Goal: Find specific page/section: Find specific page/section

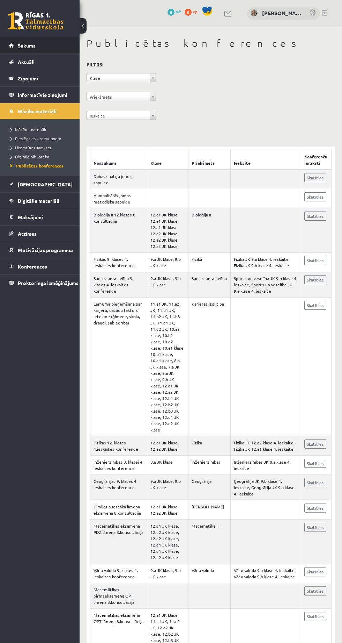
click at [38, 42] on link "Sākums" at bounding box center [40, 45] width 62 height 16
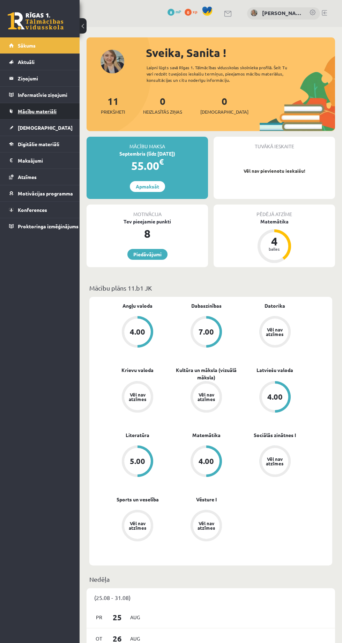
click at [53, 105] on link "Mācību materiāli" at bounding box center [40, 111] width 62 height 16
